Goal: Find specific page/section: Find specific page/section

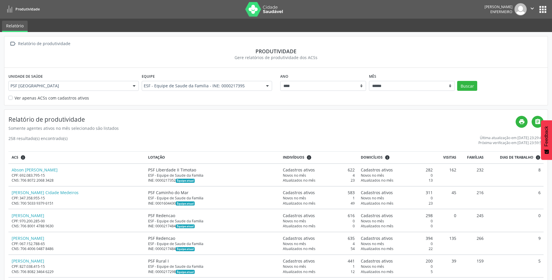
click at [542, 13] on button "apps" at bounding box center [542, 9] width 10 height 10
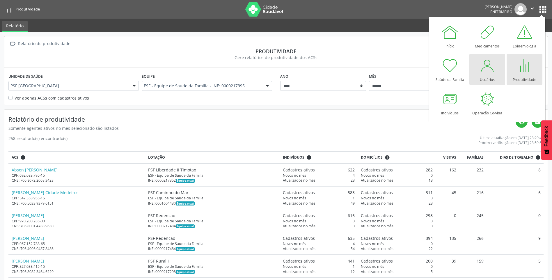
click at [472, 64] on link "Usuários" at bounding box center [487, 69] width 36 height 31
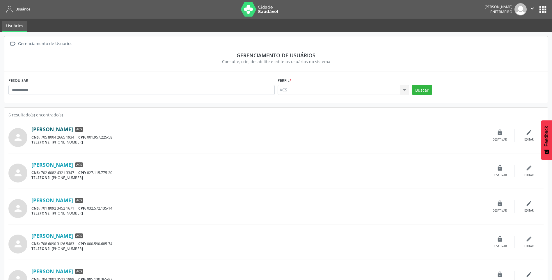
click at [62, 131] on link "[PERSON_NAME]" at bounding box center [52, 129] width 42 height 6
